Goal: Answer question/provide support

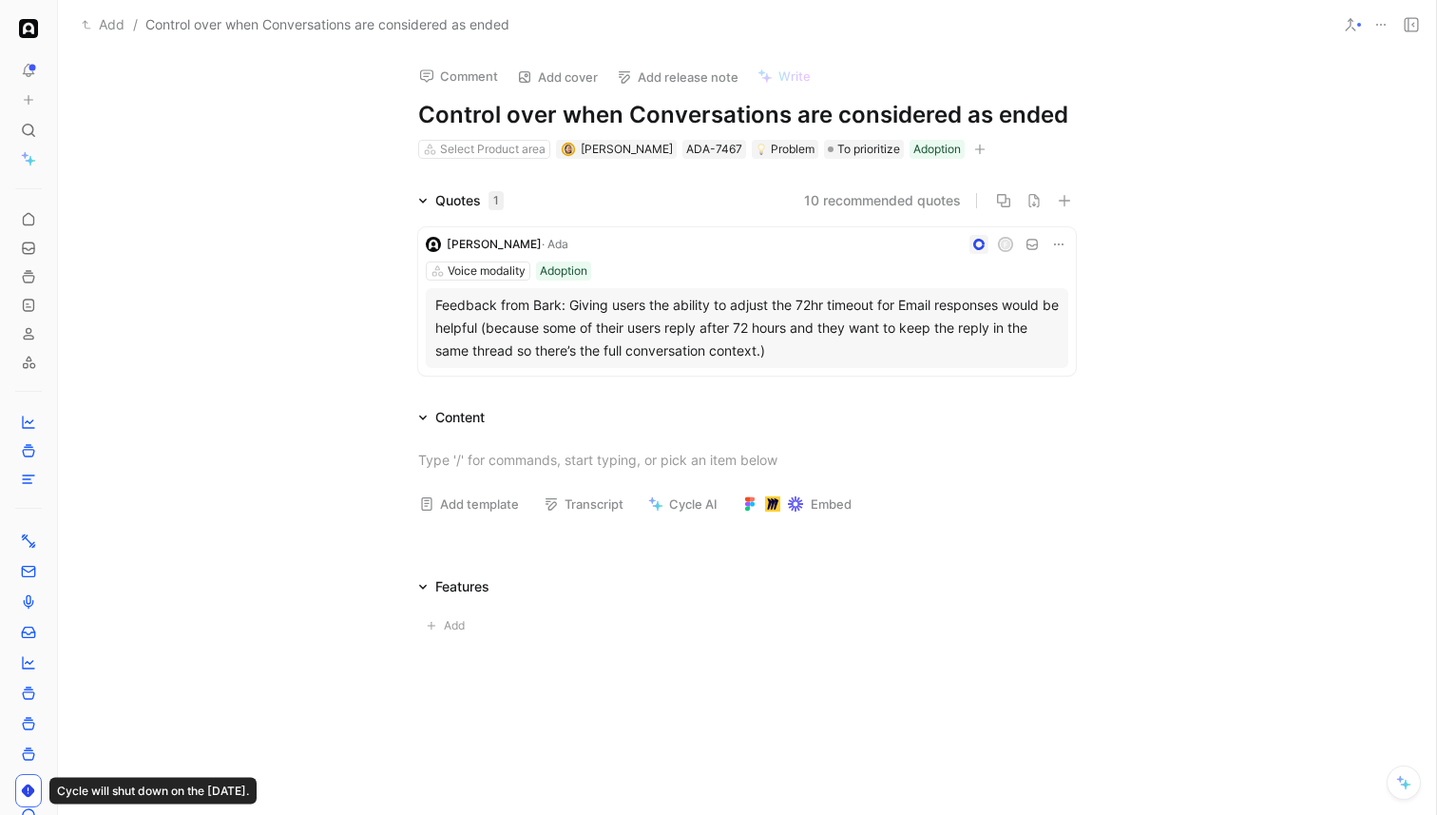
click at [474, 72] on button "Comment" at bounding box center [459, 76] width 96 height 27
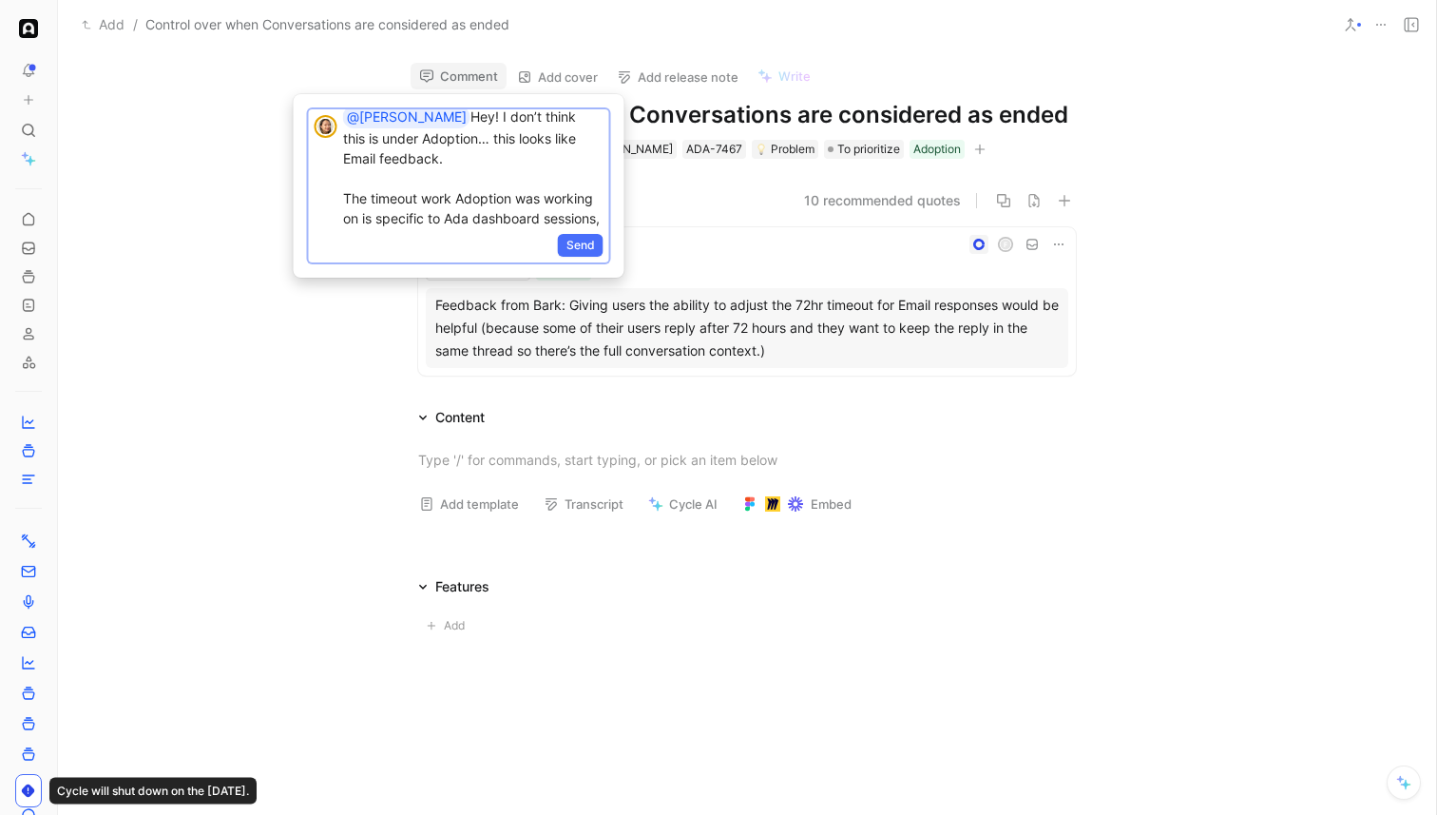
scroll to position [29, 0]
click at [584, 258] on div "Send" at bounding box center [459, 246] width 300 height 31
click at [586, 248] on span "Send" at bounding box center [581, 245] width 29 height 19
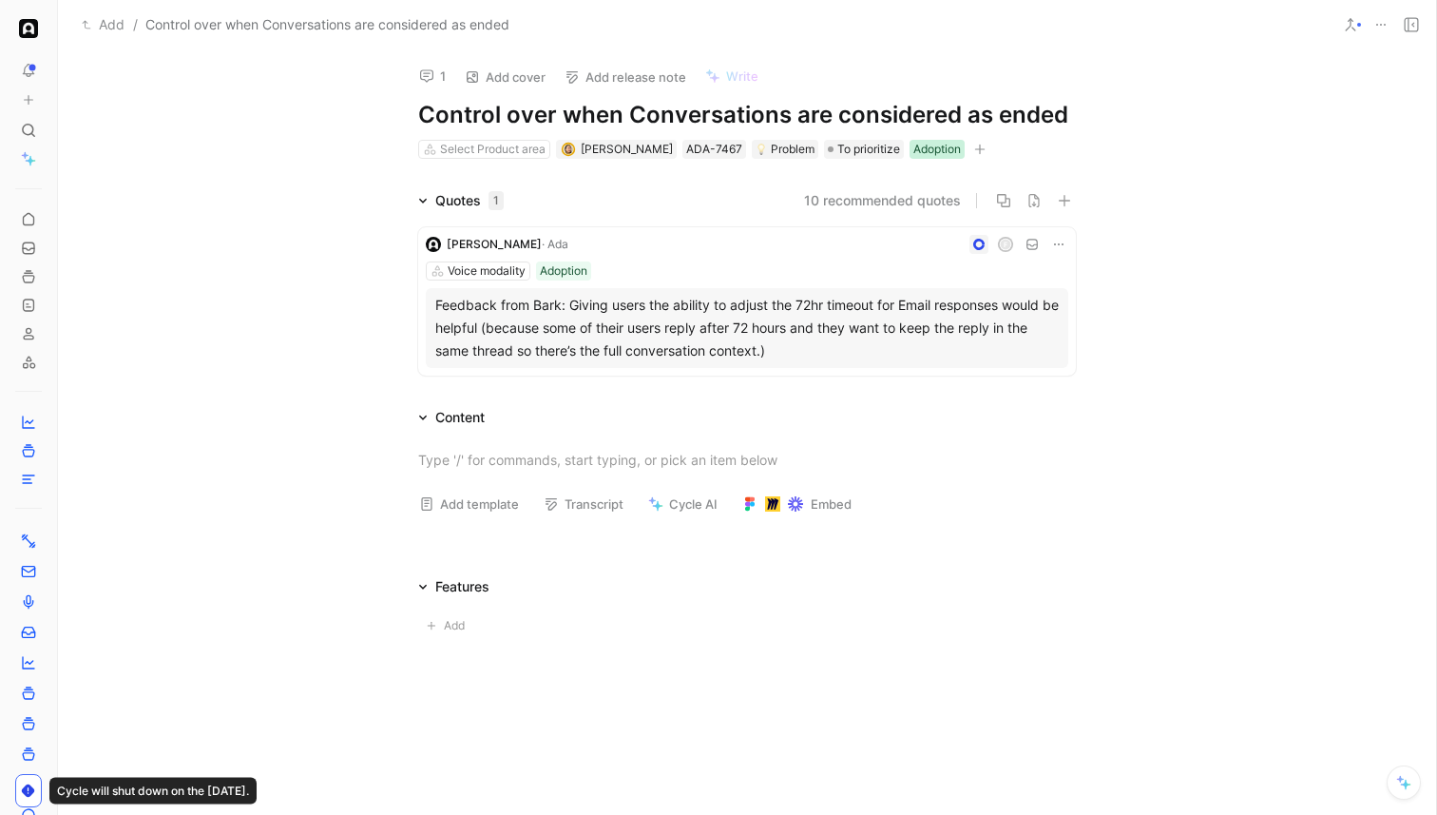
click at [914, 147] on div "Adoption" at bounding box center [938, 149] width 48 height 19
type input "email"
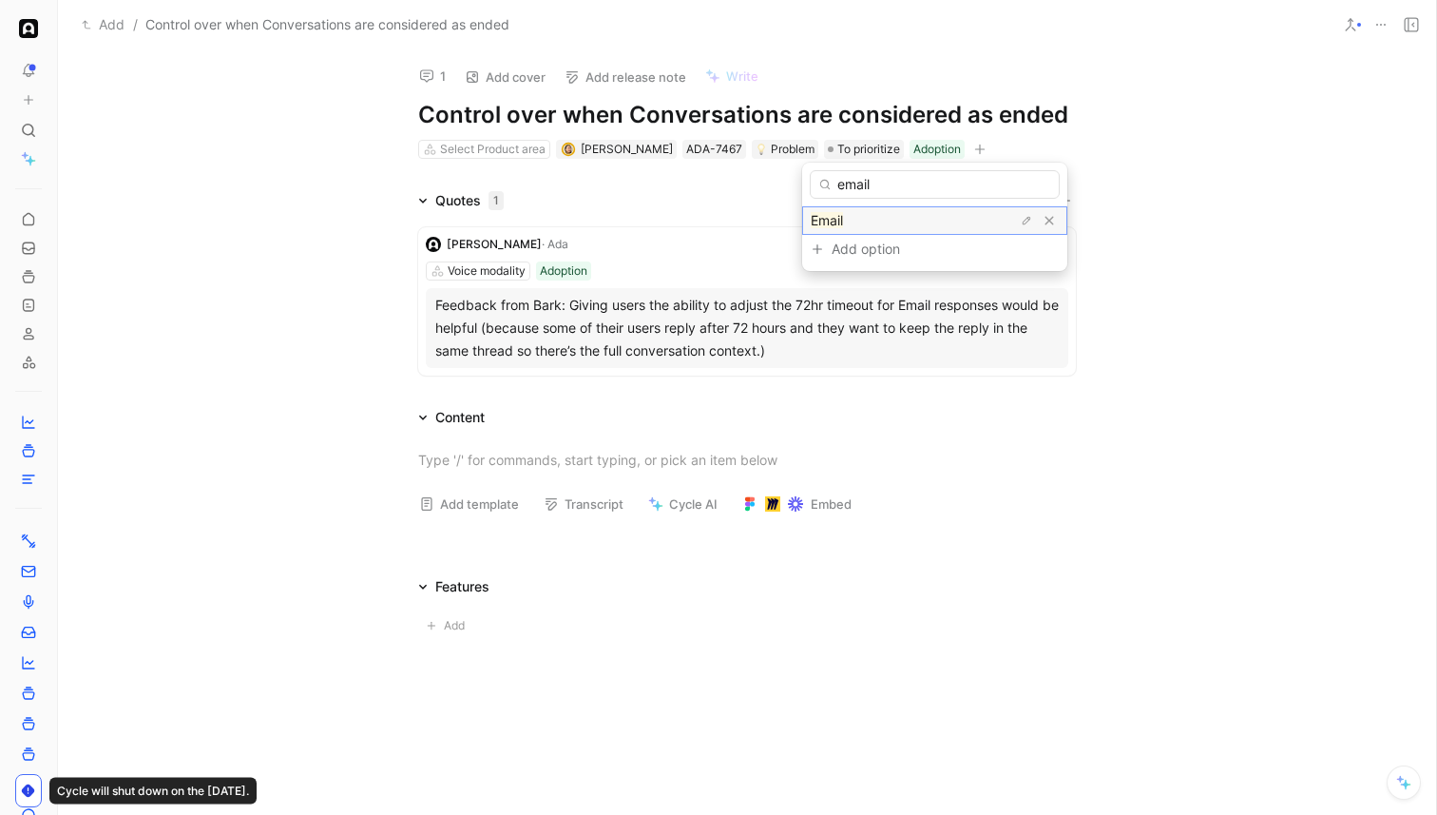
click at [885, 221] on div "Email" at bounding box center [882, 220] width 143 height 23
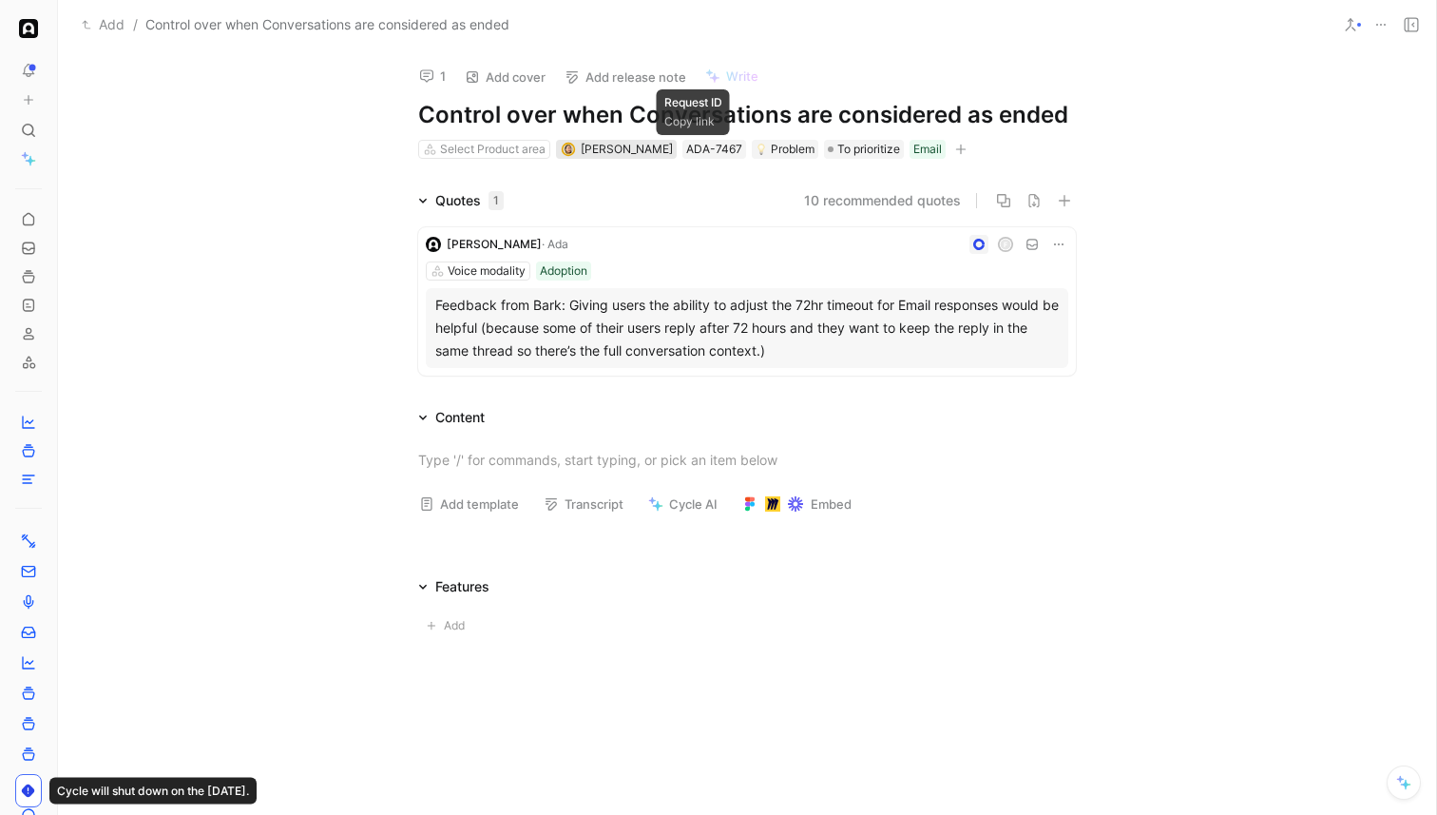
click at [641, 145] on span "[PERSON_NAME]" at bounding box center [627, 149] width 92 height 14
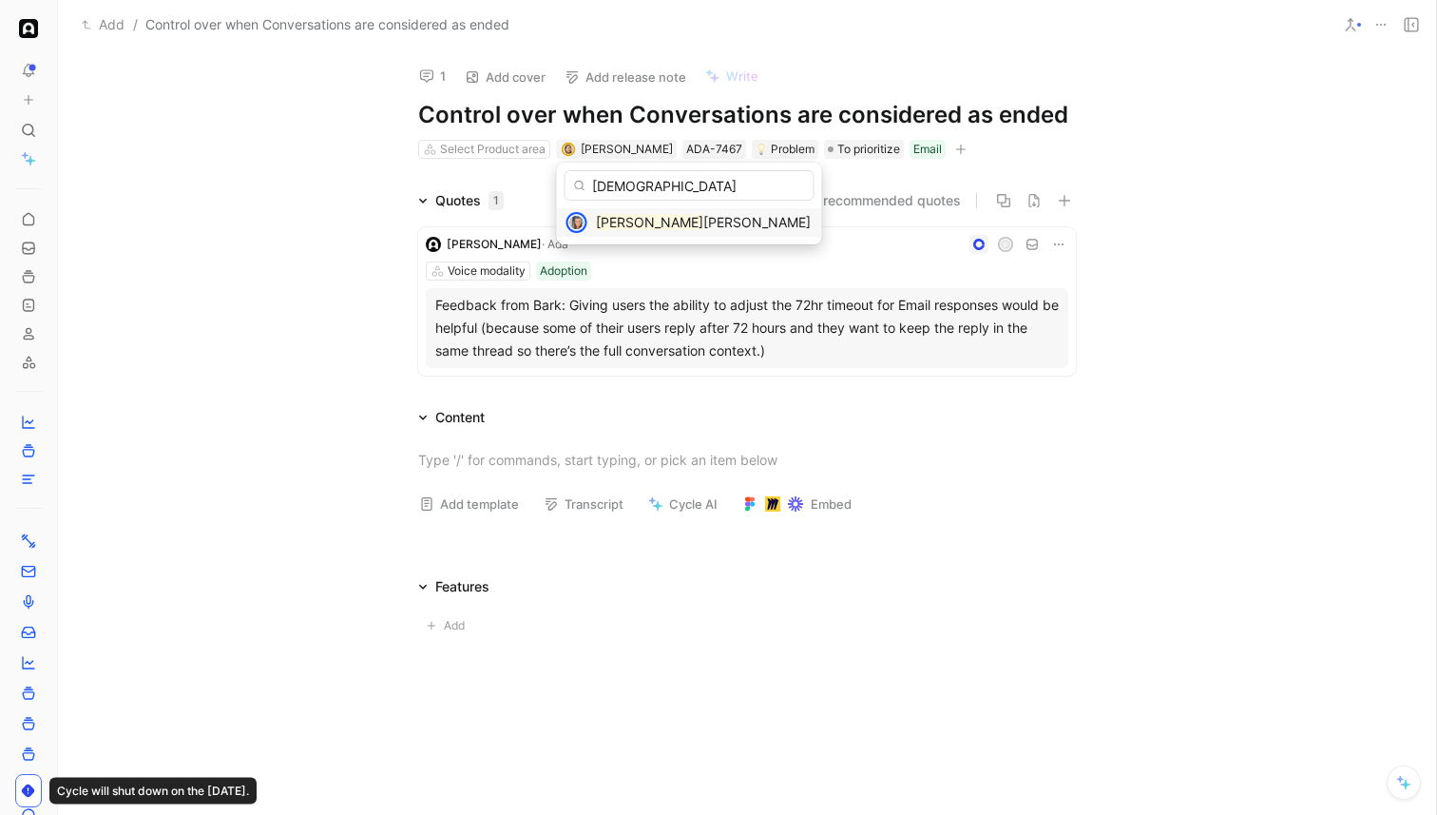
type input "[DEMOGRAPHIC_DATA]"
click at [643, 213] on div "[DEMOGRAPHIC_DATA][PERSON_NAME] [PERSON_NAME]" at bounding box center [705, 222] width 218 height 23
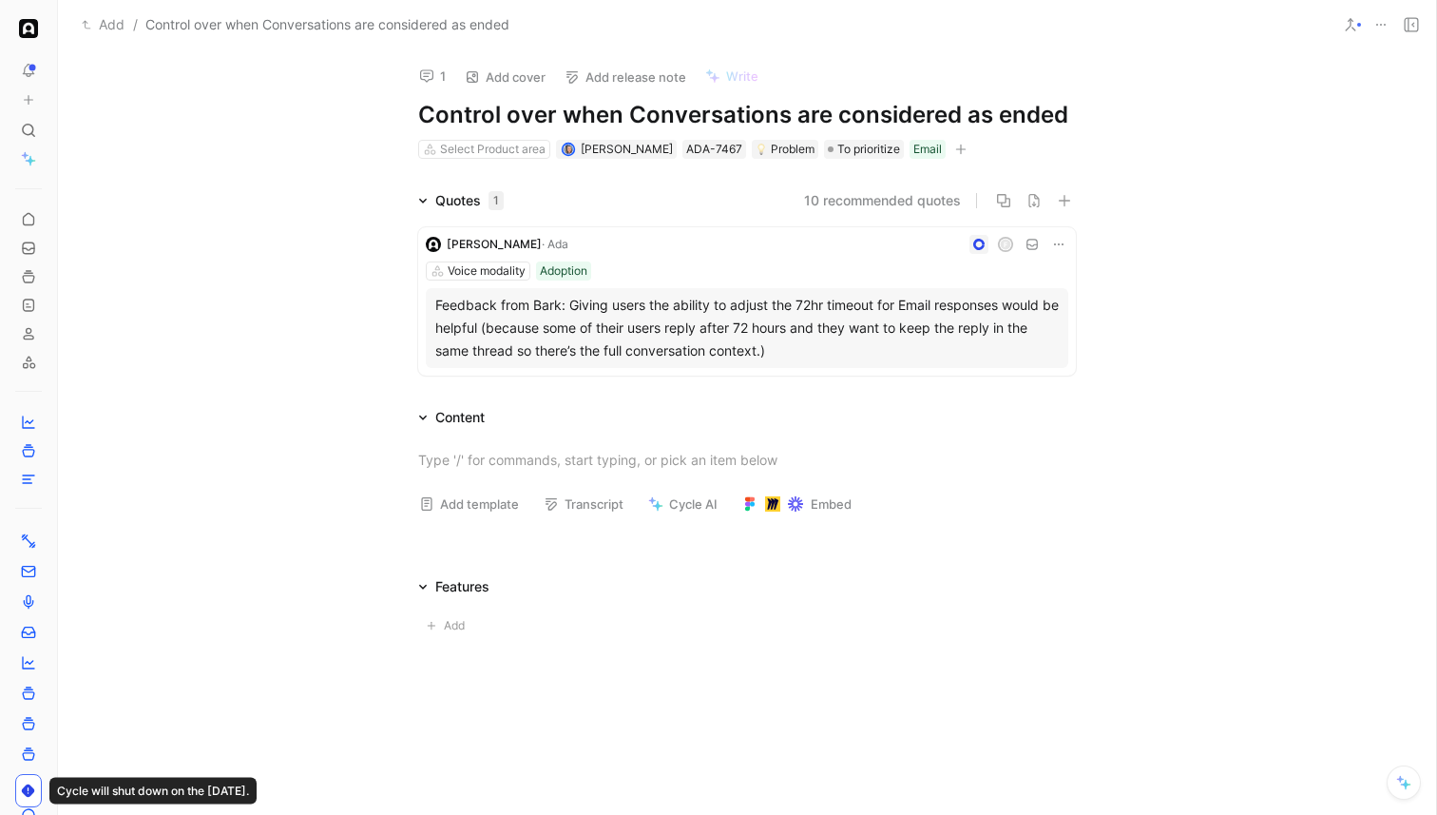
click at [673, 196] on div "10 recommended quotes" at bounding box center [797, 200] width 557 height 23
